Goal: Find specific page/section

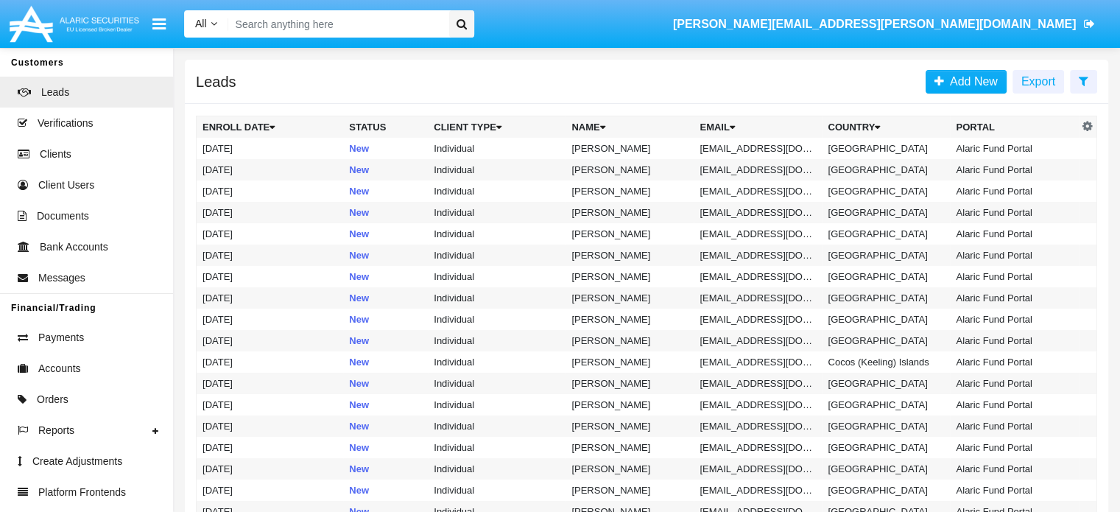
click at [334, 23] on input "Search" at bounding box center [336, 23] width 216 height 27
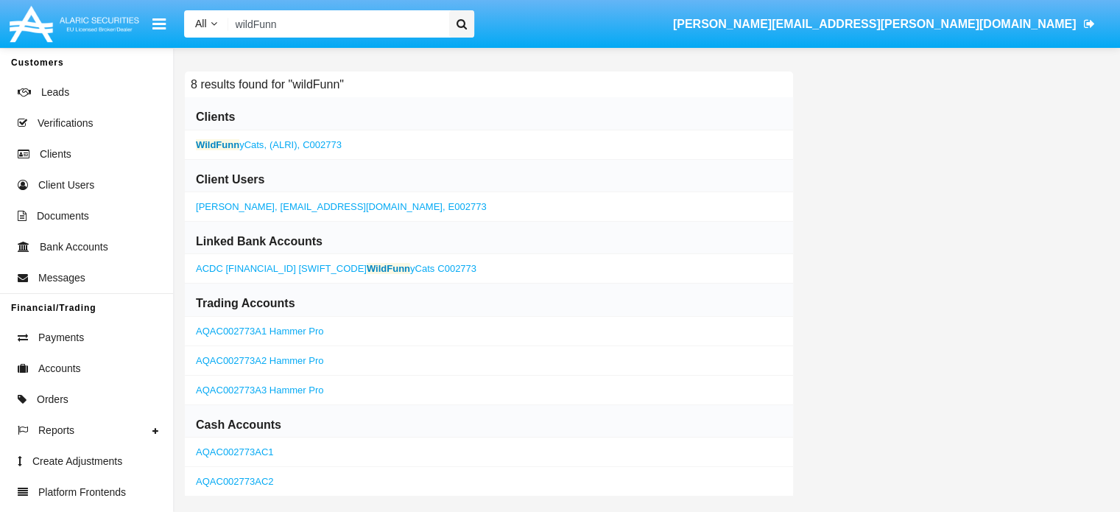
type input "wildFunn"
click at [229, 149] on b "WildFunn" at bounding box center [217, 144] width 43 height 11
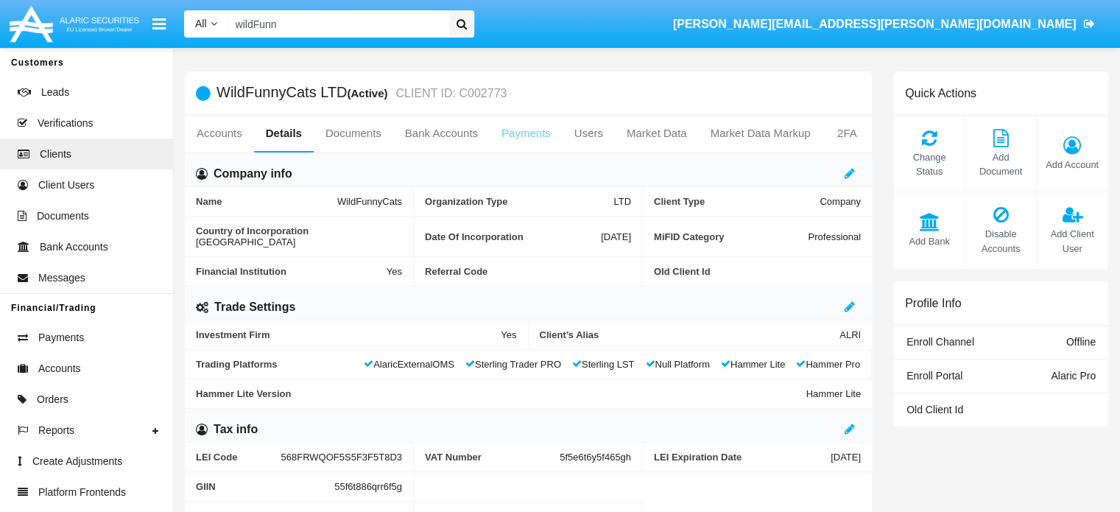
click at [514, 135] on link "Payments" at bounding box center [526, 133] width 73 height 35
